Goal: Communication & Community: Answer question/provide support

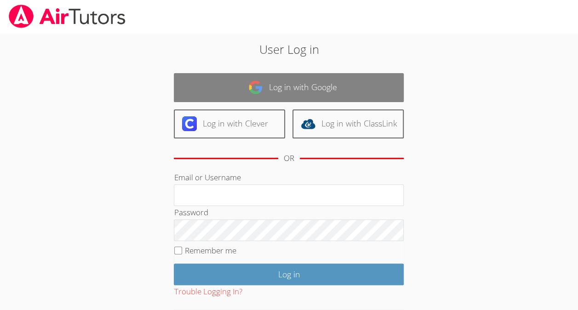
click at [390, 77] on link "Log in with Google" at bounding box center [289, 87] width 230 height 29
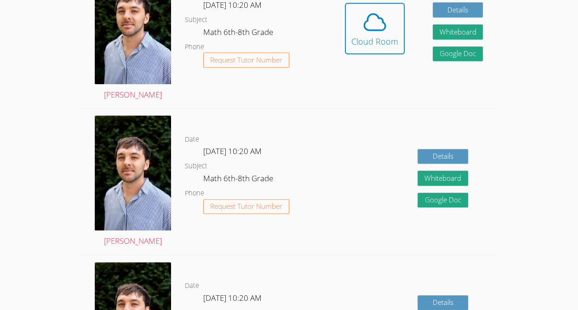
scroll to position [213, 0]
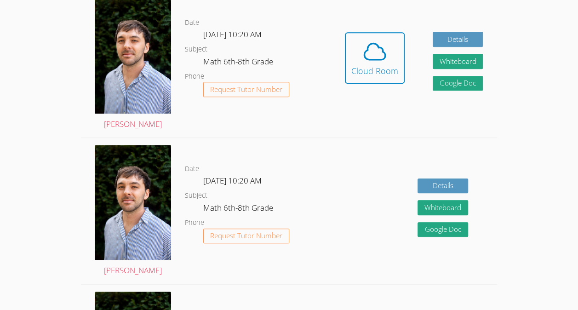
click at [382, 98] on div "Hidden Cloud Room" at bounding box center [375, 64] width 60 height 65
click at [377, 64] on icon at bounding box center [375, 52] width 26 height 26
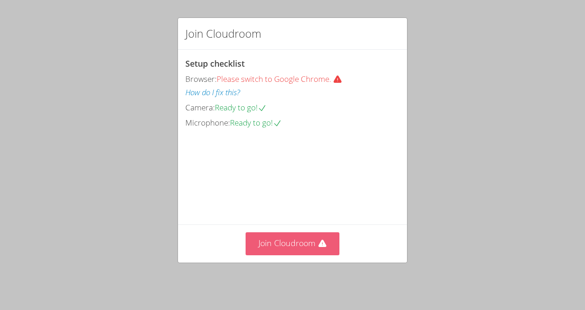
click at [299, 244] on button "Join Cloudroom" at bounding box center [293, 243] width 94 height 23
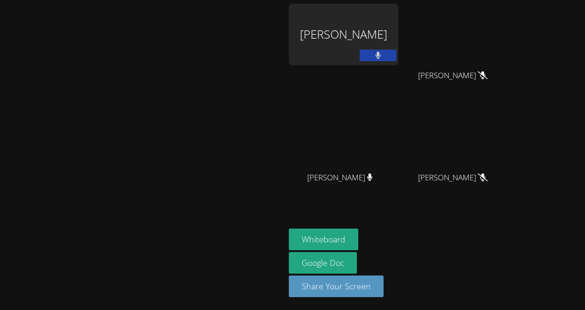
click at [375, 59] on icon at bounding box center [378, 56] width 6 height 8
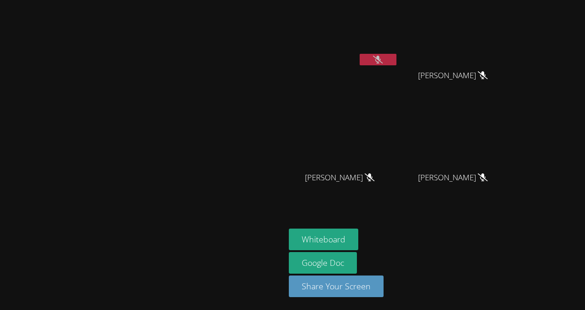
click at [397, 63] on button at bounding box center [378, 60] width 37 height 12
click at [397, 60] on button at bounding box center [378, 60] width 37 height 12
click at [397, 59] on button at bounding box center [378, 60] width 37 height 12
click at [397, 58] on button at bounding box center [378, 60] width 37 height 12
click at [397, 60] on button at bounding box center [378, 60] width 37 height 12
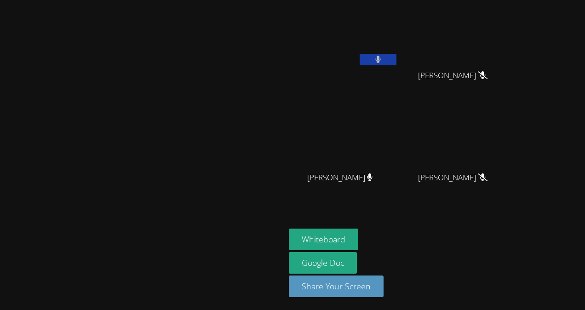
click at [381, 59] on icon at bounding box center [378, 60] width 6 height 8
click at [397, 59] on button at bounding box center [378, 60] width 37 height 12
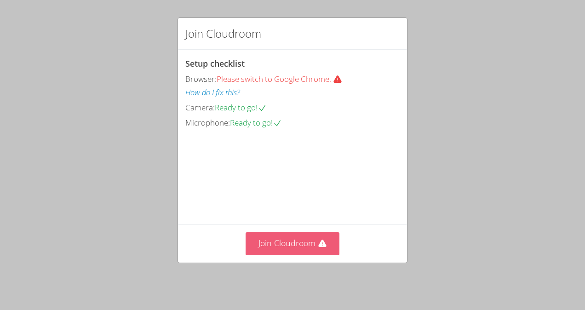
click at [308, 245] on button "Join Cloudroom" at bounding box center [293, 243] width 94 height 23
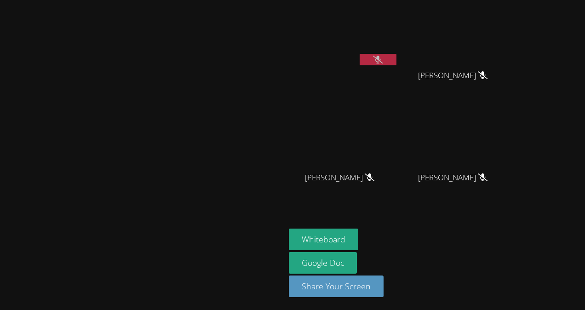
click at [360, 54] on button at bounding box center [378, 60] width 37 height 12
click at [381, 62] on icon at bounding box center [378, 60] width 6 height 8
click at [383, 62] on icon at bounding box center [378, 60] width 10 height 8
click at [381, 61] on icon at bounding box center [378, 60] width 6 height 8
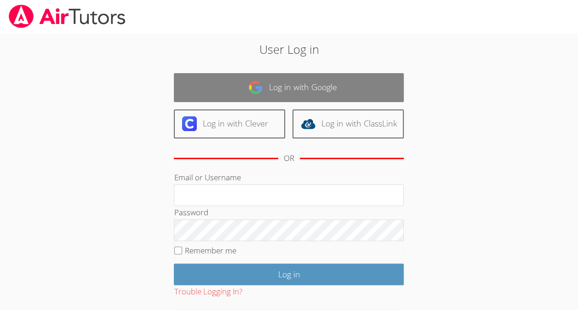
click at [308, 78] on link "Log in with Google" at bounding box center [289, 87] width 230 height 29
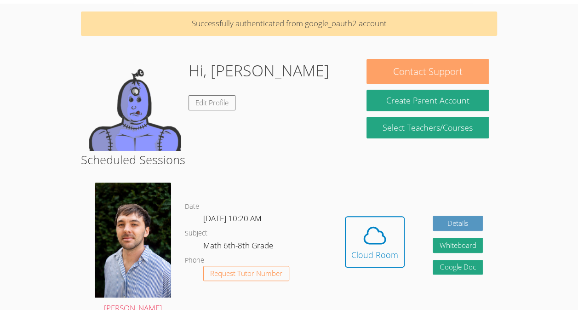
scroll to position [31, 0]
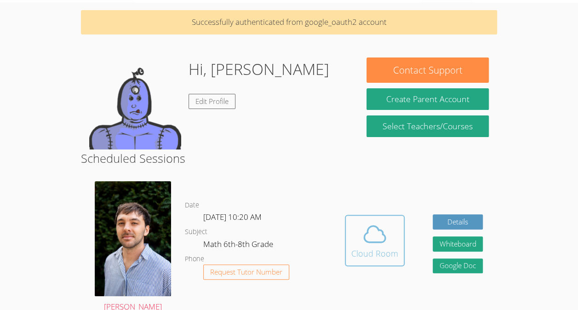
click at [374, 247] on icon at bounding box center [375, 234] width 26 height 26
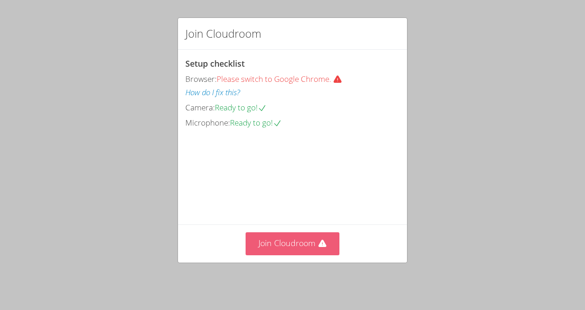
click at [307, 243] on button "Join Cloudroom" at bounding box center [293, 243] width 94 height 23
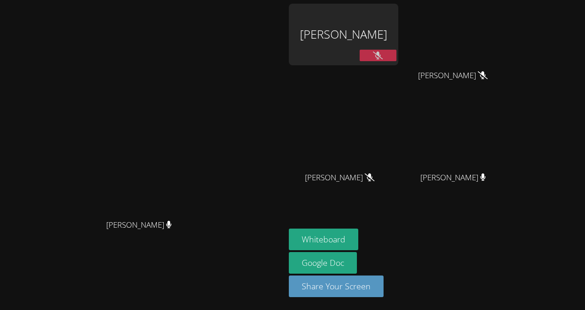
click at [373, 53] on icon at bounding box center [378, 56] width 10 height 8
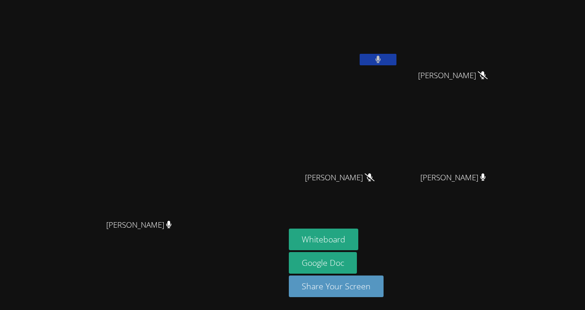
click at [457, 59] on video at bounding box center [456, 35] width 109 height 62
click at [397, 61] on button at bounding box center [378, 60] width 37 height 12
click at [383, 57] on icon at bounding box center [378, 60] width 10 height 8
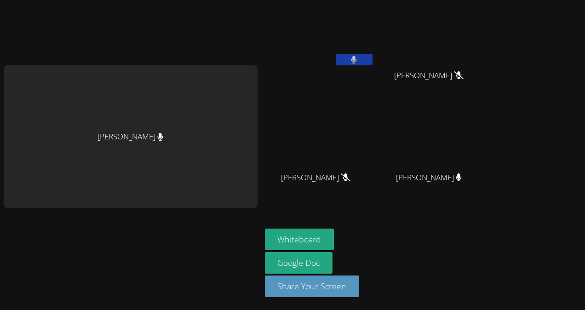
click at [357, 58] on icon at bounding box center [354, 60] width 6 height 8
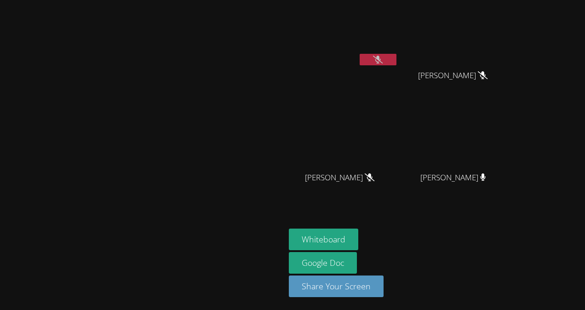
click at [398, 52] on video at bounding box center [343, 35] width 109 height 62
click at [383, 58] on icon at bounding box center [378, 60] width 10 height 8
click at [381, 56] on icon at bounding box center [378, 60] width 6 height 8
click at [398, 52] on video at bounding box center [343, 35] width 109 height 62
click at [397, 54] on button at bounding box center [378, 60] width 37 height 12
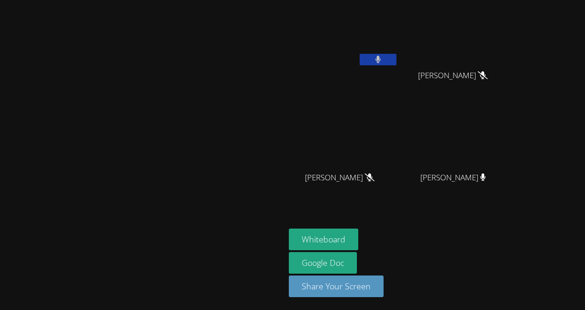
click at [397, 61] on button at bounding box center [378, 60] width 37 height 12
click at [397, 62] on button at bounding box center [378, 60] width 37 height 12
click at [381, 57] on icon at bounding box center [378, 60] width 6 height 8
click at [383, 57] on icon at bounding box center [378, 60] width 10 height 8
click at [398, 156] on video at bounding box center [343, 137] width 109 height 62
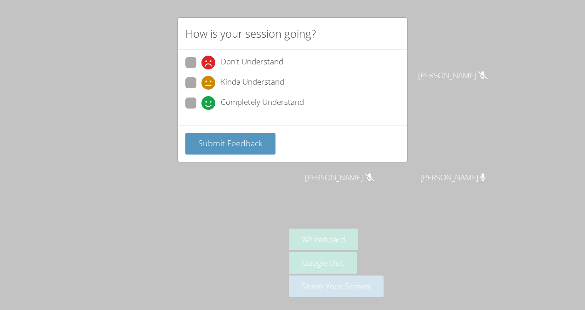
click at [210, 81] on icon at bounding box center [209, 83] width 14 height 14
click at [209, 81] on input "Kinda Understand" at bounding box center [206, 81] width 8 height 8
radio input "true"
click at [253, 152] on button "Submit Feedback" at bounding box center [230, 144] width 90 height 22
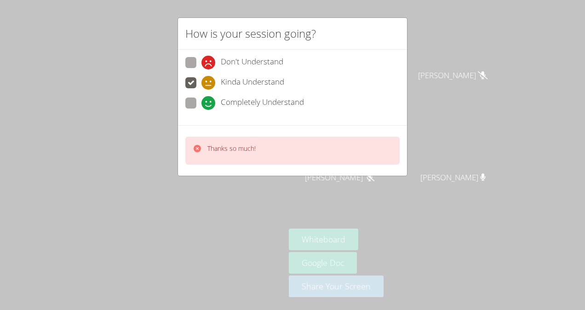
click at [437, 149] on div "How is your session going? Don't Understand Kinda Understand Completely Underst…" at bounding box center [292, 155] width 585 height 310
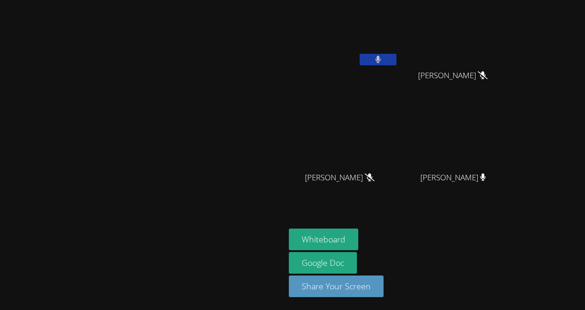
click at [374, 175] on span "[PERSON_NAME]" at bounding box center [339, 177] width 69 height 13
click at [397, 61] on button at bounding box center [378, 60] width 37 height 12
click at [383, 61] on icon at bounding box center [378, 60] width 10 height 8
click at [397, 63] on button at bounding box center [378, 60] width 37 height 12
click at [383, 59] on icon at bounding box center [378, 60] width 10 height 8
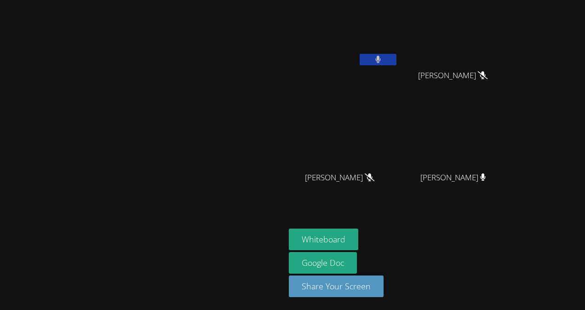
click at [398, 48] on video at bounding box center [343, 35] width 109 height 62
click at [397, 54] on button at bounding box center [378, 60] width 37 height 12
click at [383, 60] on icon at bounding box center [378, 60] width 10 height 8
click at [397, 65] on button at bounding box center [378, 60] width 37 height 12
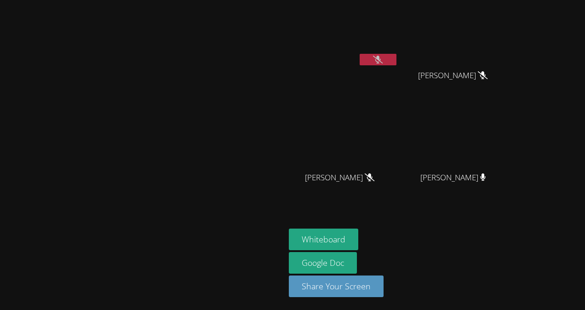
click at [397, 66] on div at bounding box center [378, 61] width 37 height 14
click at [383, 59] on icon at bounding box center [378, 60] width 10 height 8
click at [397, 61] on button at bounding box center [378, 60] width 37 height 12
click at [212, 58] on video at bounding box center [143, 136] width 138 height 156
